Goal: Information Seeking & Learning: Compare options

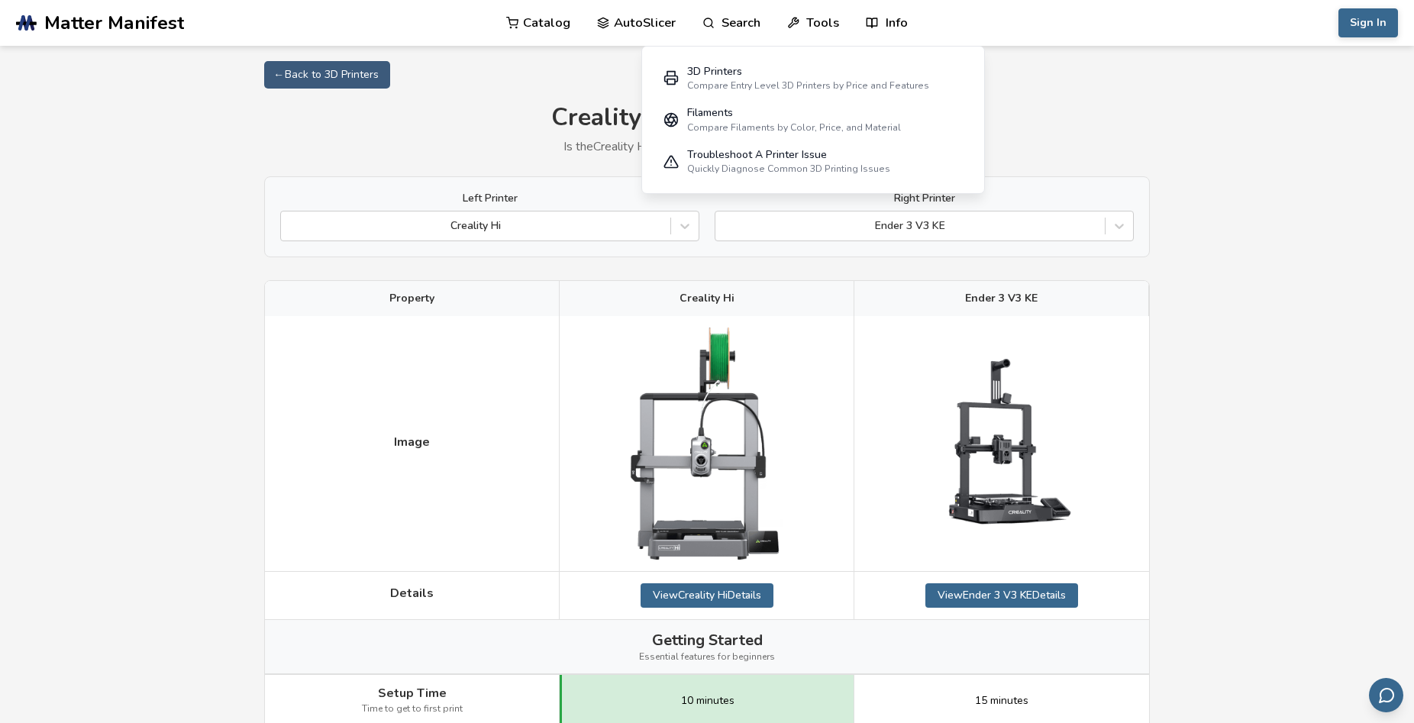
click at [551, 25] on link "Catalog" at bounding box center [538, 23] width 64 height 46
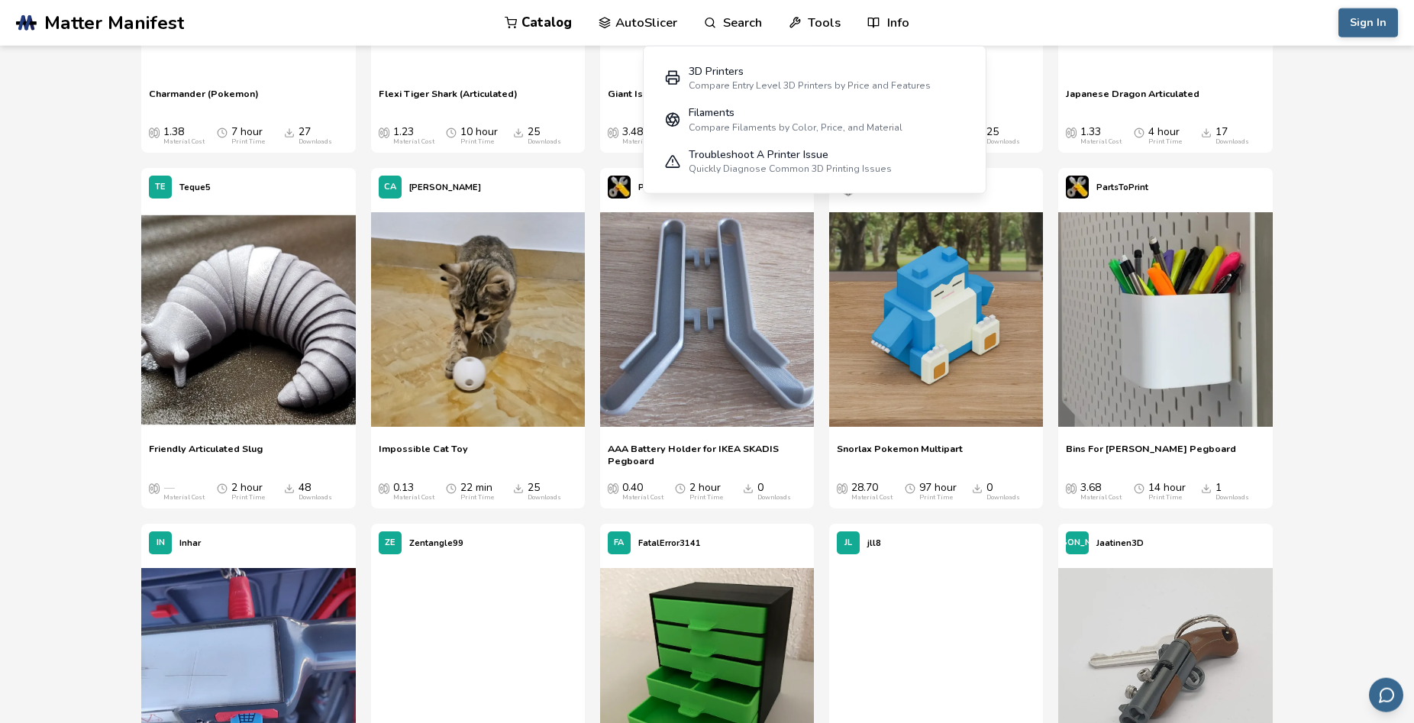
scroll to position [4278, 0]
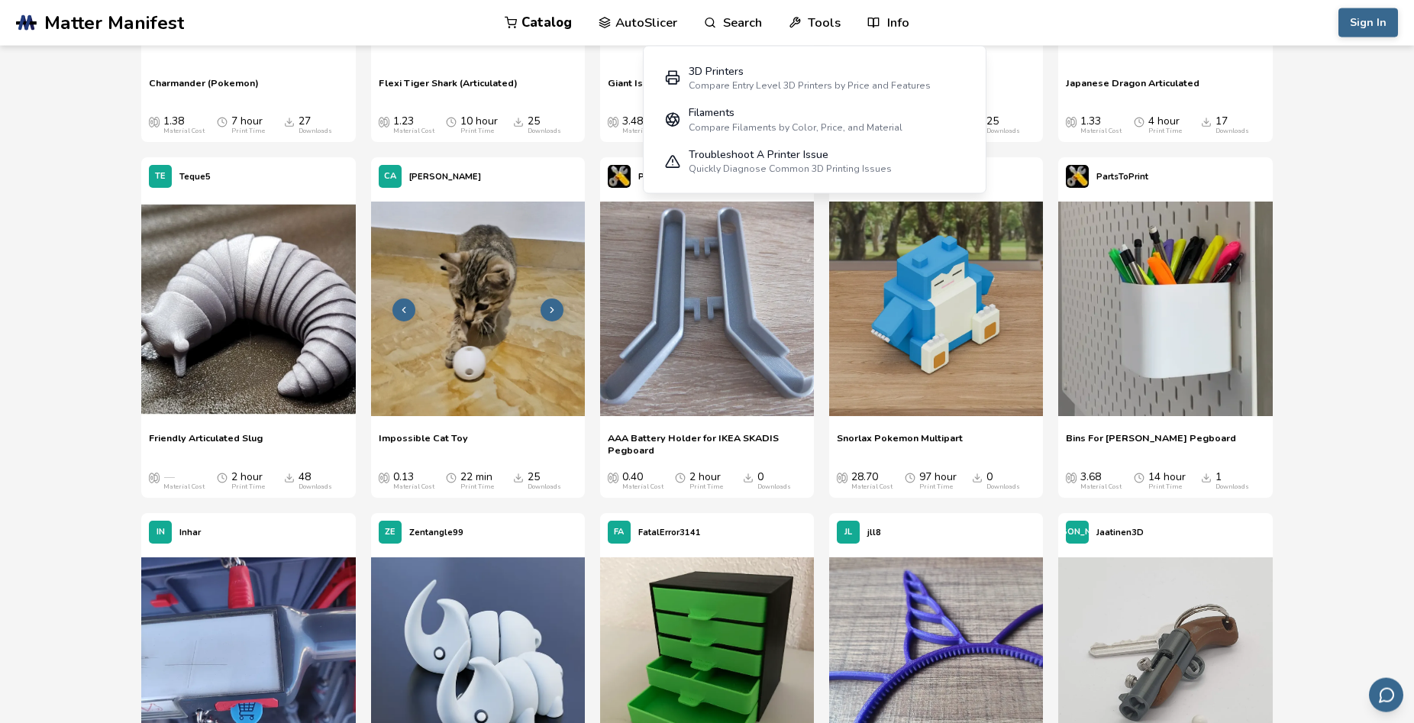
click at [539, 314] on img at bounding box center [478, 309] width 214 height 214
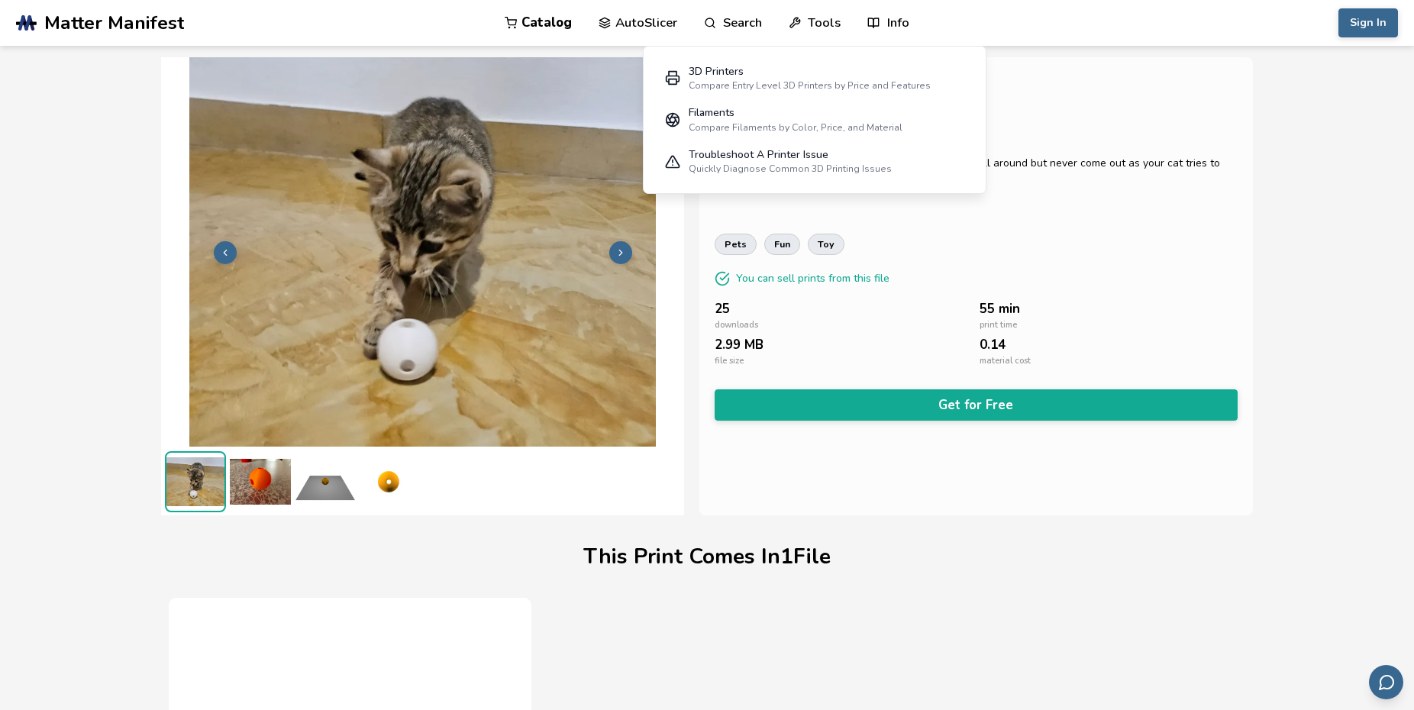
click at [276, 463] on img at bounding box center [260, 481] width 61 height 61
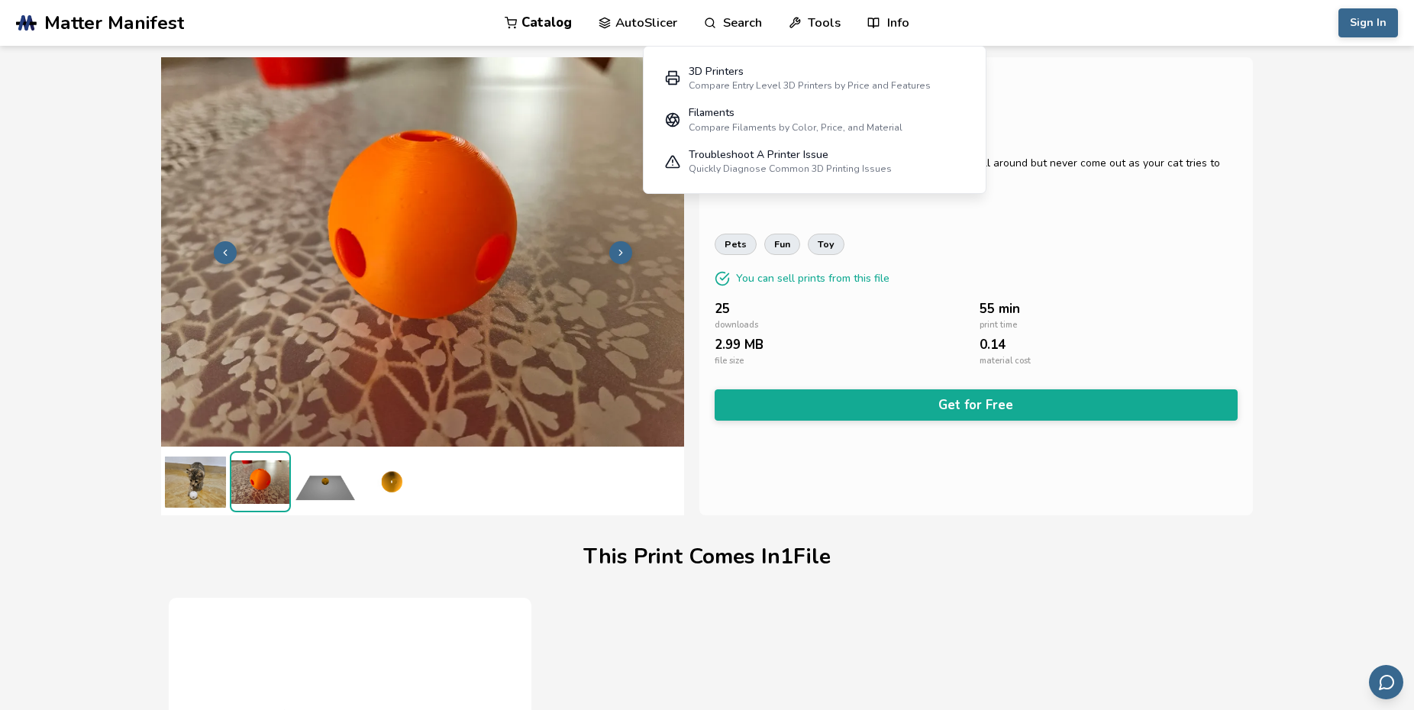
click at [317, 493] on img at bounding box center [325, 481] width 61 height 61
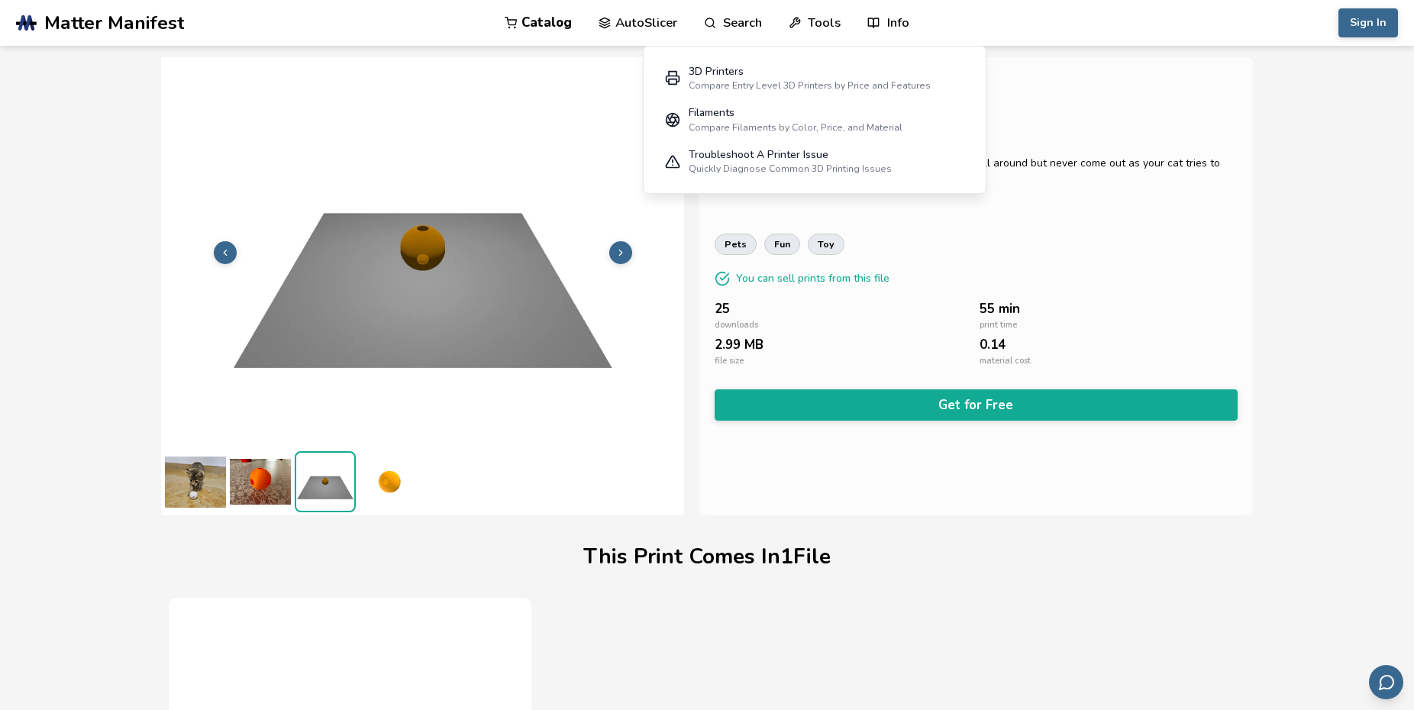
click at [399, 475] on img at bounding box center [390, 481] width 61 height 61
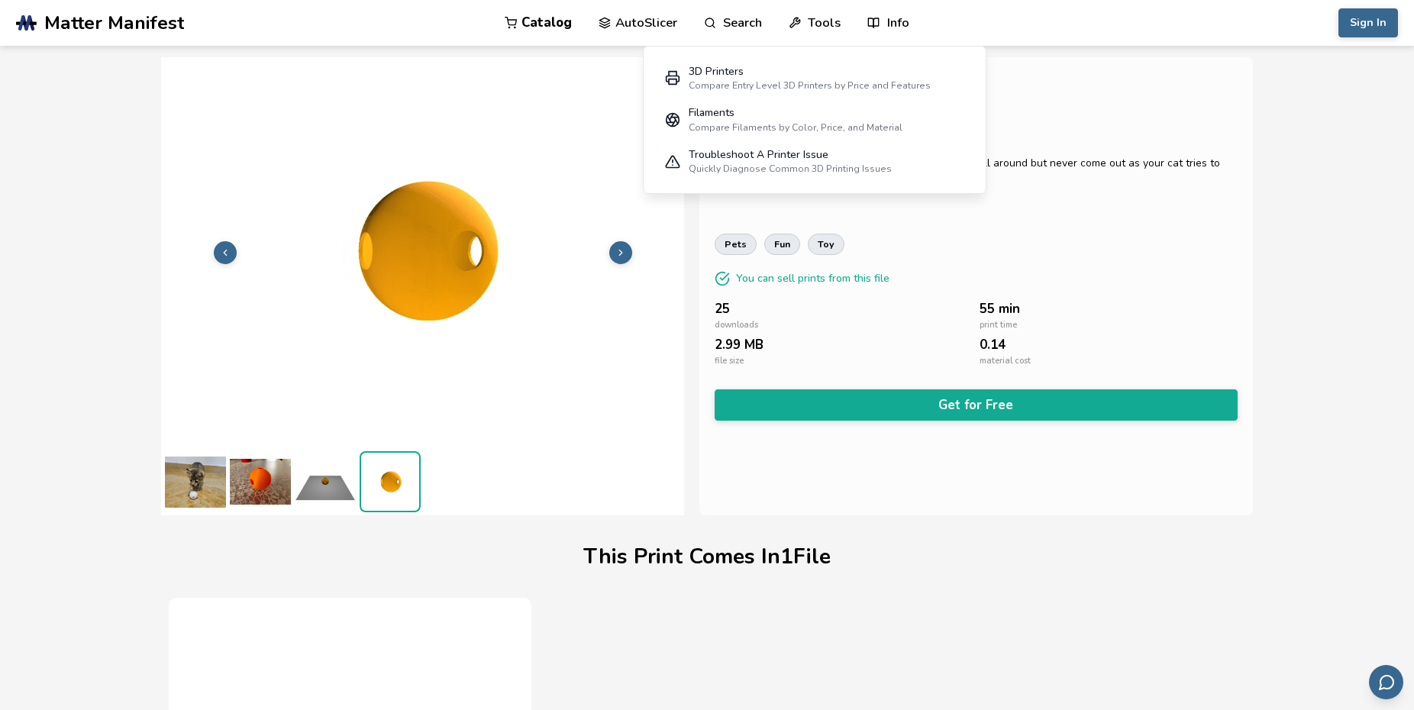
click at [253, 479] on img at bounding box center [260, 481] width 61 height 61
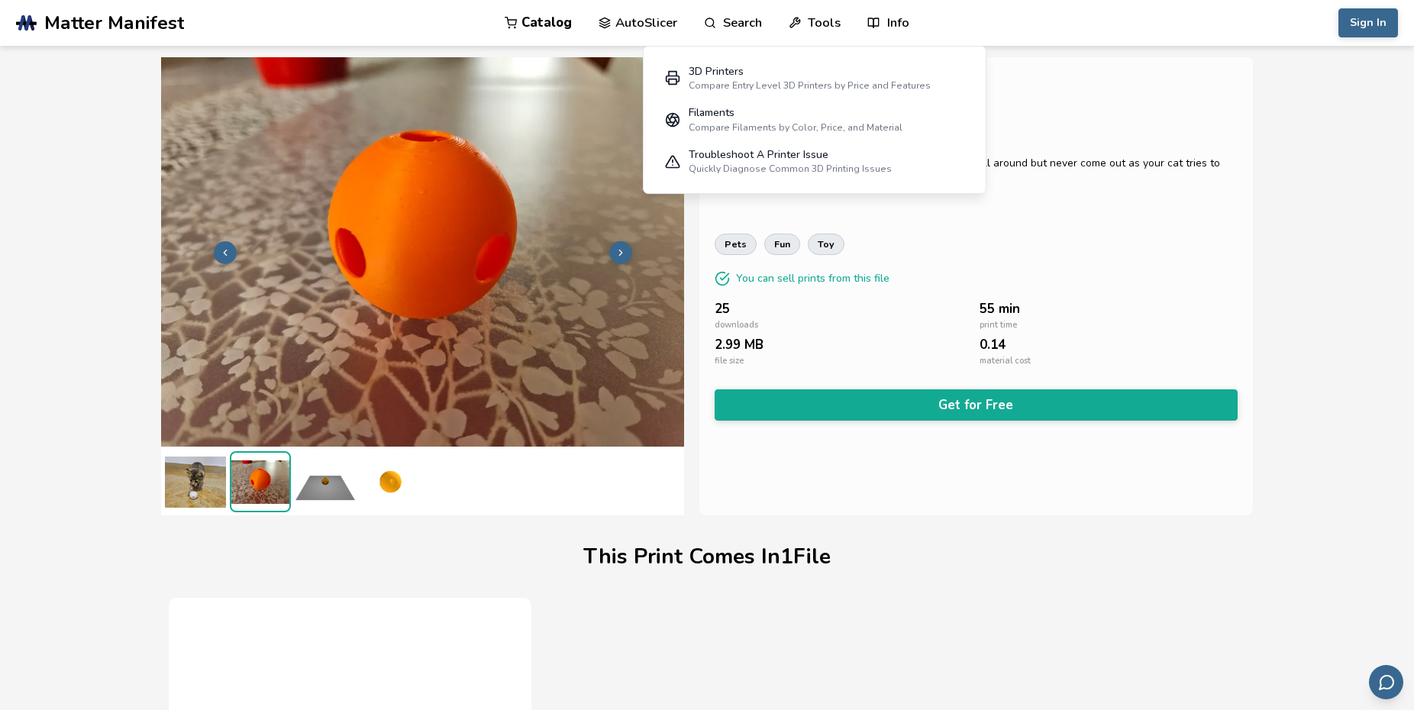
click at [253, 479] on img at bounding box center [260, 482] width 58 height 58
click at [539, 23] on link "Catalog" at bounding box center [538, 23] width 67 height 46
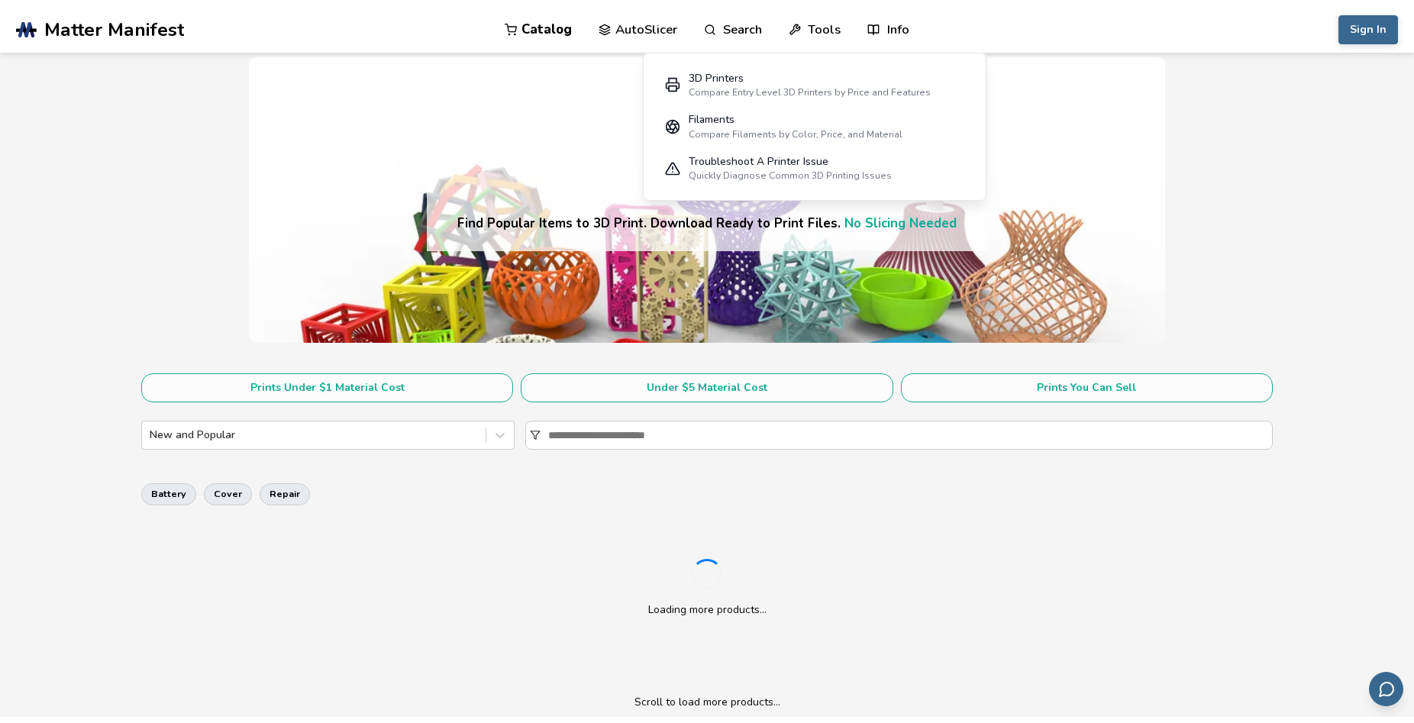
scroll to position [294, 0]
